Goal: Find specific page/section: Find specific page/section

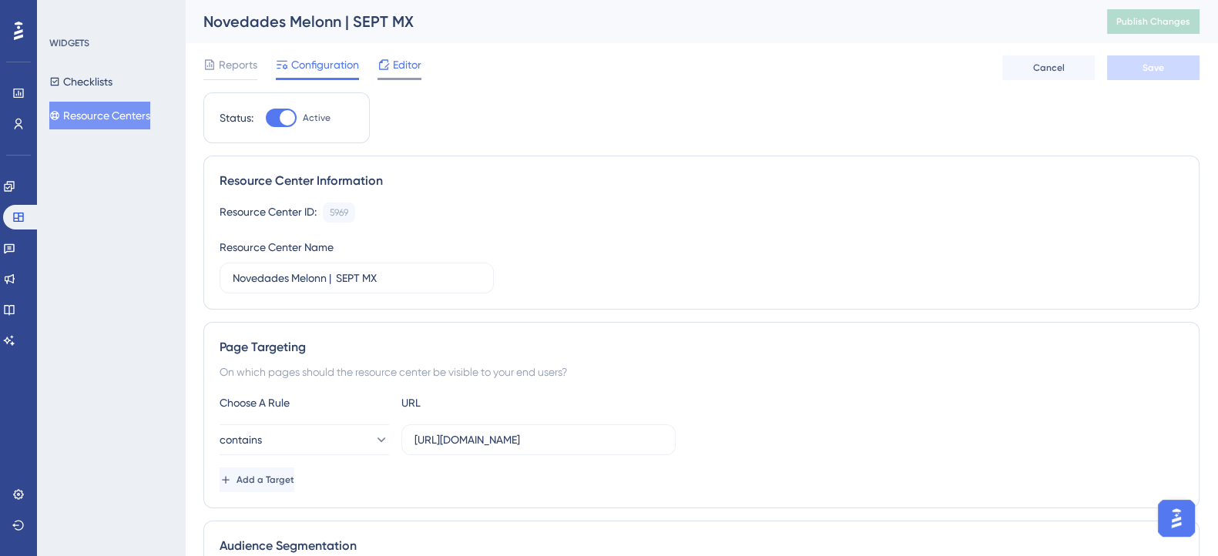
click at [397, 63] on span "Editor" at bounding box center [407, 64] width 29 height 18
click at [15, 193] on link at bounding box center [9, 186] width 12 height 25
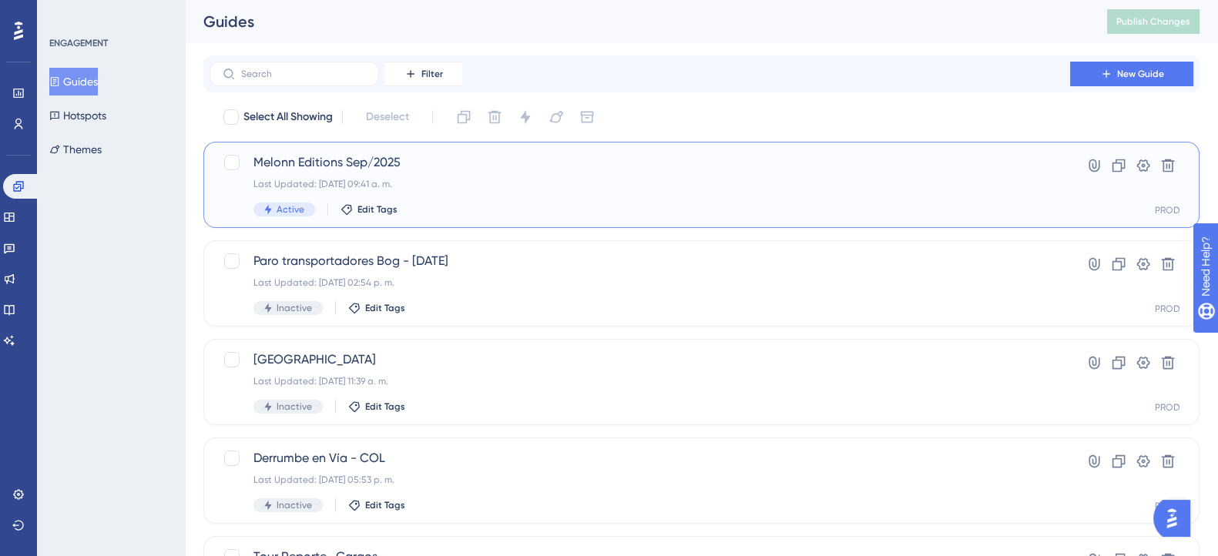
click at [373, 179] on div "Last Updated: [DATE] 09:41 a. m." at bounding box center [639, 184] width 773 height 12
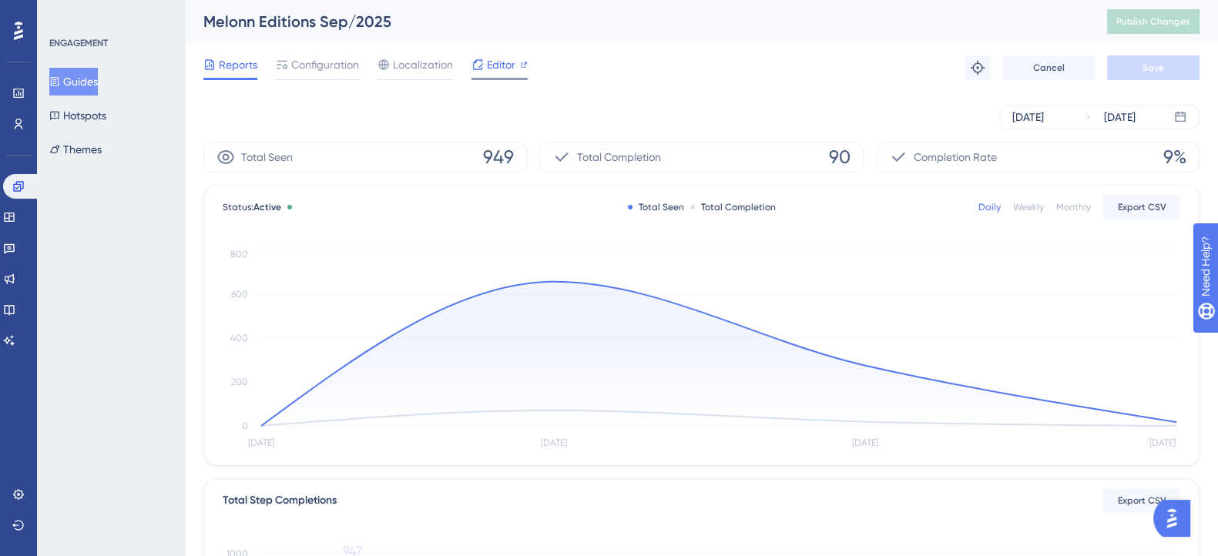
click at [497, 56] on span "Editor" at bounding box center [501, 64] width 29 height 18
